Goal: Complete application form

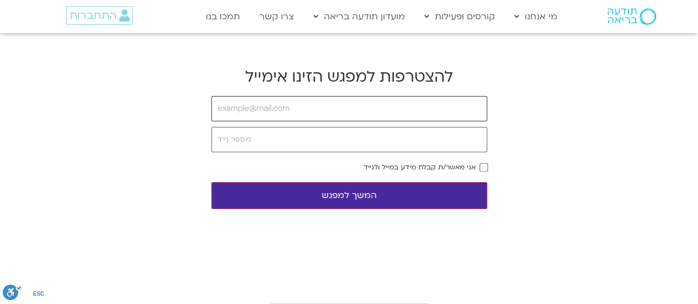
click at [293, 105] on input "email" at bounding box center [349, 108] width 276 height 25
type input "ila"
drag, startPoint x: 238, startPoint y: 107, endPoint x: 214, endPoint y: 110, distance: 25.1
click at [214, 110] on input "ila" at bounding box center [349, 108] width 276 height 25
paste input "[EMAIL_ADDRESS][DOMAIN_NAME]"
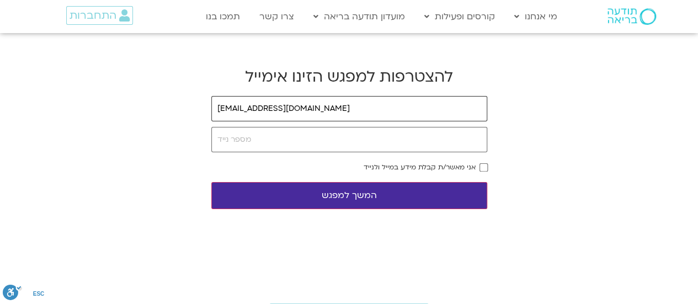
type input "[EMAIL_ADDRESS][DOMAIN_NAME]"
click at [306, 137] on input "tel" at bounding box center [349, 139] width 276 height 25
type input "0503543431"
click at [361, 195] on button "המשך למפגש" at bounding box center [349, 195] width 276 height 27
click at [386, 193] on button "המשך למפגש" at bounding box center [349, 195] width 276 height 27
